Goal: Task Accomplishment & Management: Manage account settings

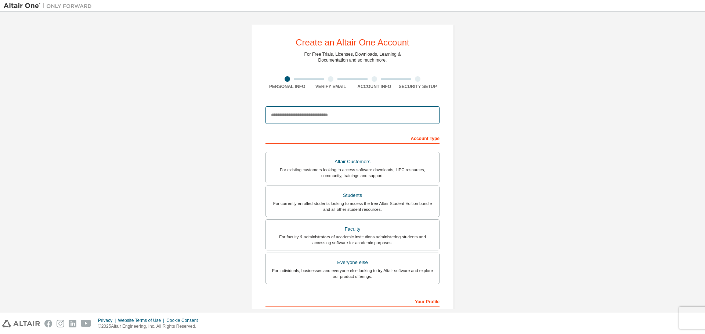
click at [322, 117] on input "email" at bounding box center [352, 115] width 174 height 18
click at [213, 105] on div "Create an Altair One Account For Free Trials, Licenses, Downloads, Learning & D…" at bounding box center [352, 209] width 697 height 389
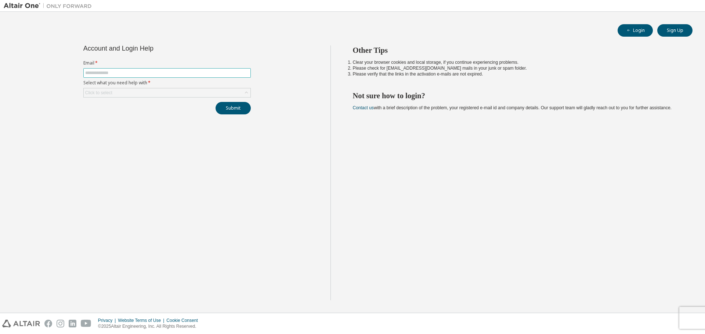
click at [152, 69] on span at bounding box center [166, 73] width 167 height 10
click at [151, 71] on input "text" at bounding box center [167, 73] width 164 height 6
click at [668, 33] on button "Sign Up" at bounding box center [674, 30] width 35 height 12
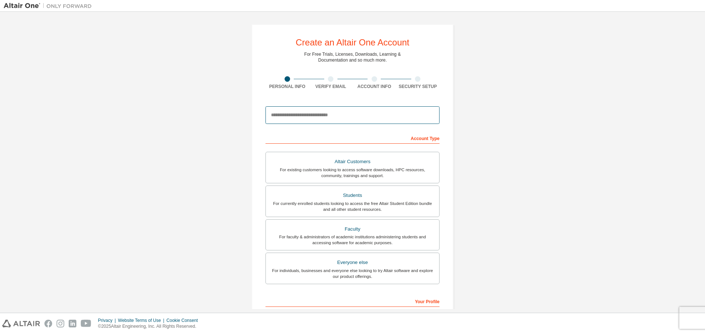
click at [320, 122] on input "email" at bounding box center [352, 115] width 174 height 18
type input "**********"
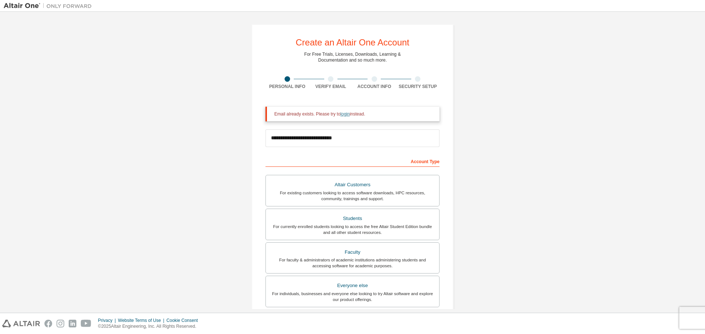
click at [341, 115] on link "login" at bounding box center [344, 114] width 9 height 5
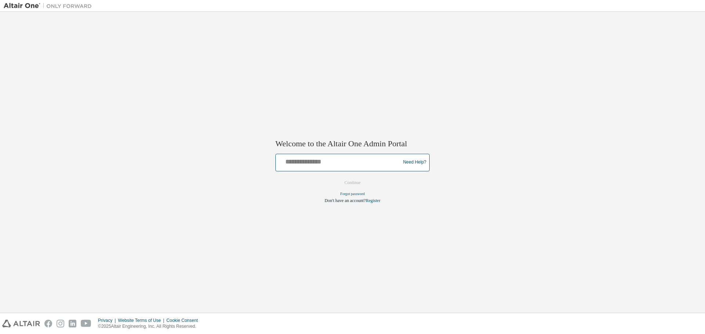
click at [332, 164] on input "text" at bounding box center [339, 161] width 121 height 11
type input "**********"
click at [361, 181] on button "Continue" at bounding box center [353, 182] width 32 height 11
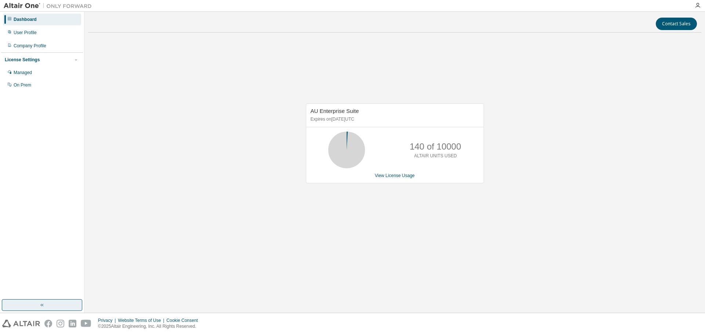
click at [48, 301] on button "button" at bounding box center [42, 306] width 80 height 12
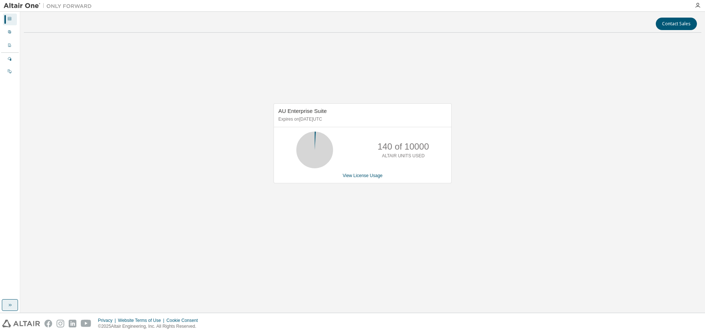
click at [8, 304] on icon "button" at bounding box center [10, 305] width 6 height 6
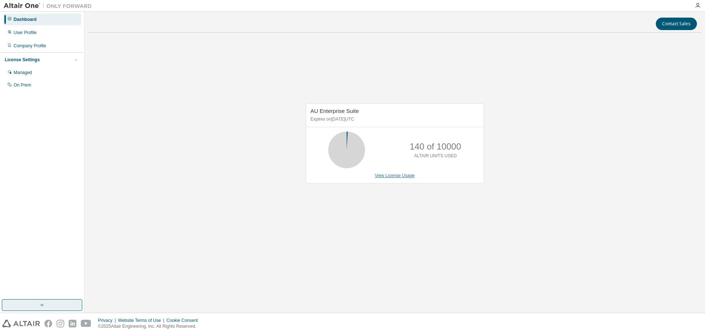
click at [401, 174] on link "View License Usage" at bounding box center [395, 175] width 40 height 5
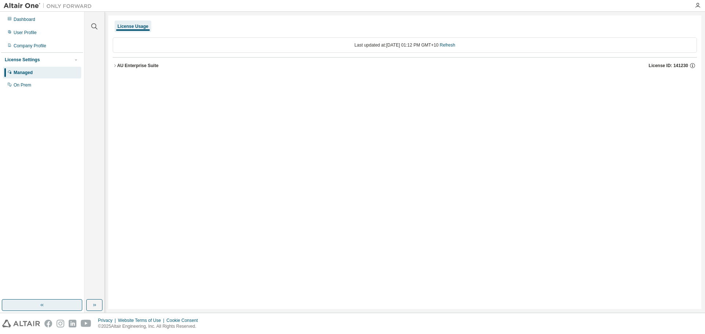
click at [144, 66] on div "AU Enterprise Suite" at bounding box center [137, 66] width 41 height 6
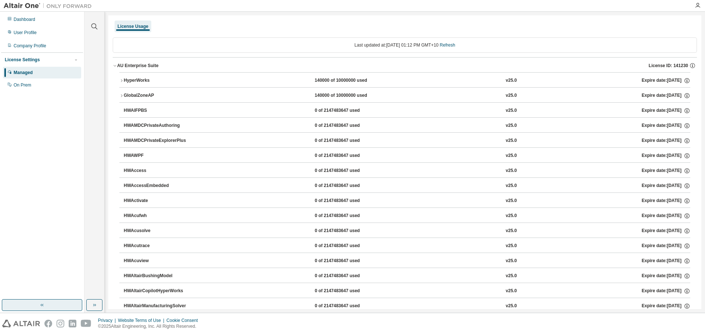
click at [141, 66] on div "AU Enterprise Suite" at bounding box center [137, 66] width 41 height 6
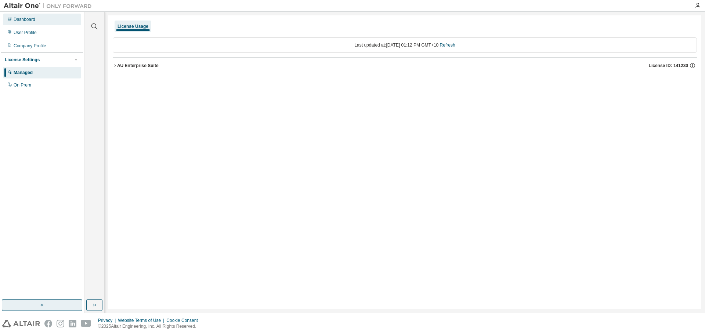
click at [45, 16] on div "Dashboard" at bounding box center [42, 20] width 78 height 12
